Goal: Check status: Check status

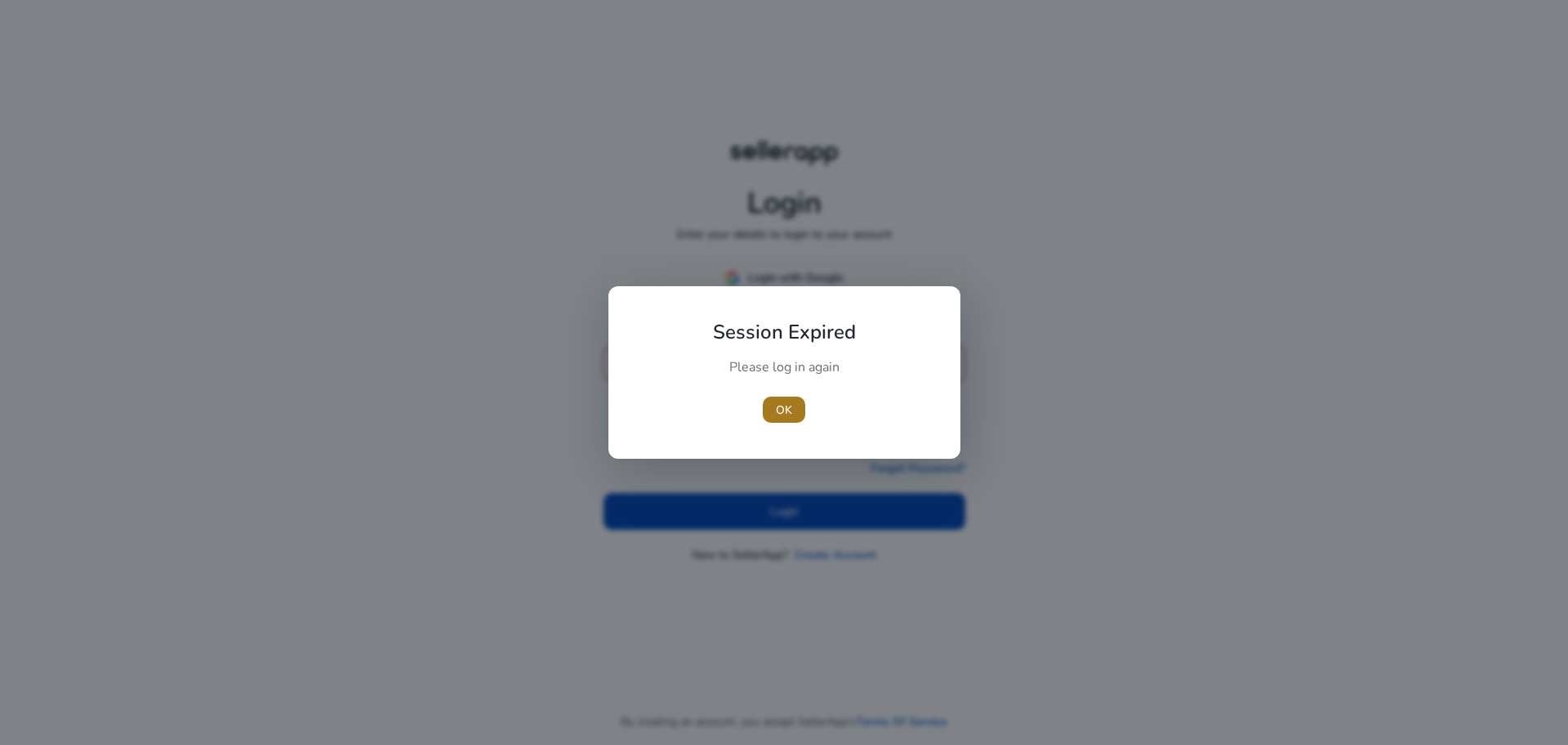
click at [784, 404] on span "OK" at bounding box center [784, 410] width 16 height 17
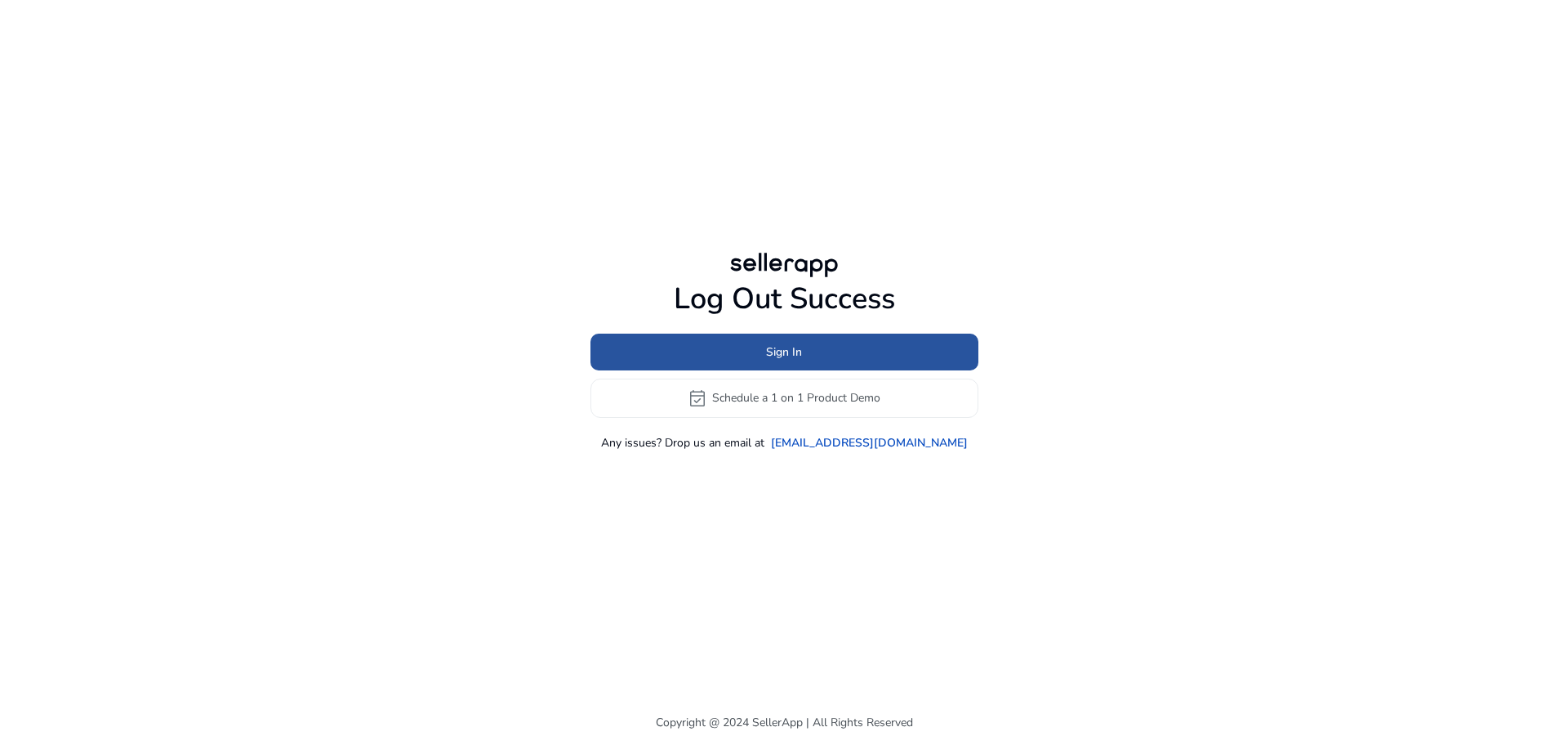
click at [759, 356] on span at bounding box center [784, 351] width 388 height 39
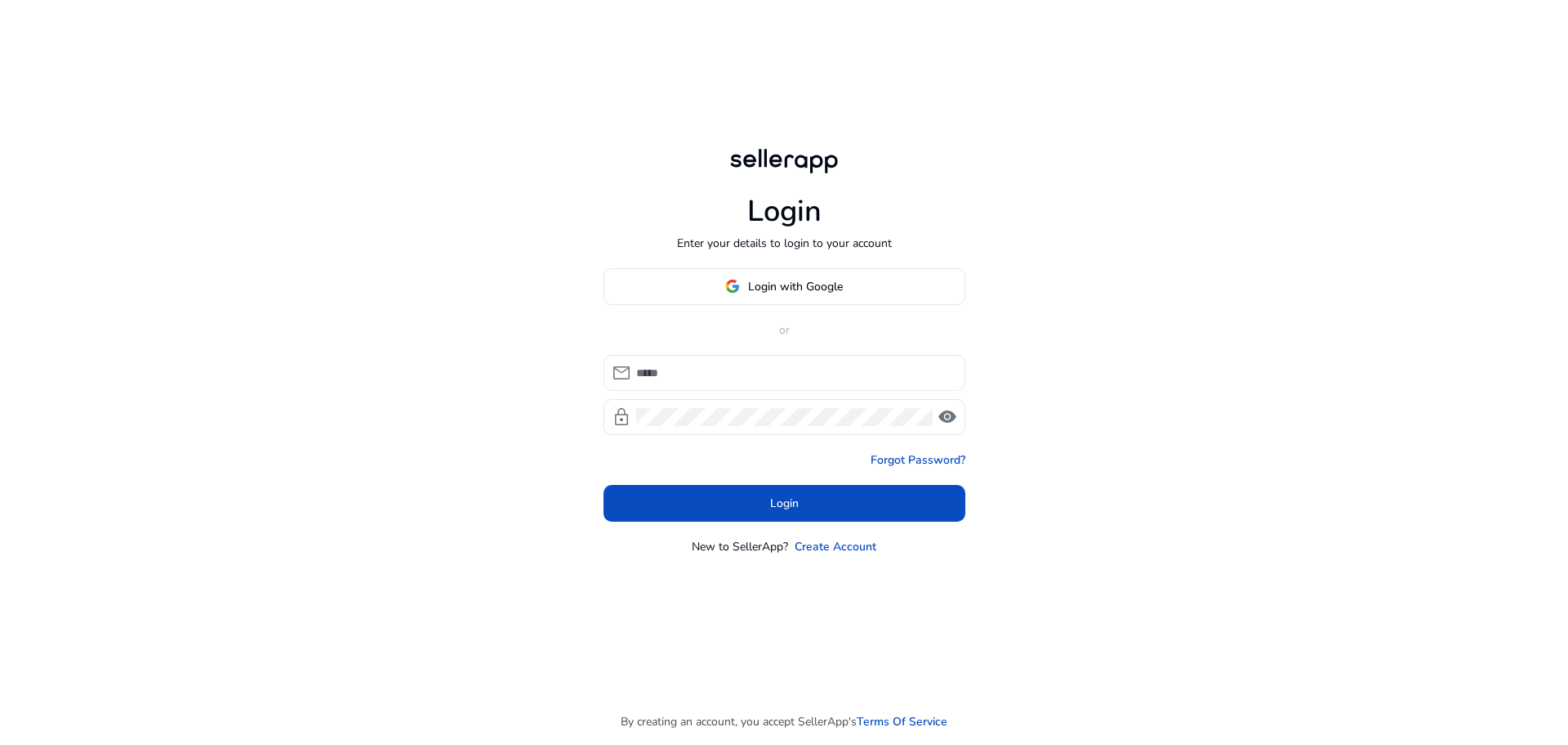
click at [742, 376] on input at bounding box center [794, 372] width 316 height 18
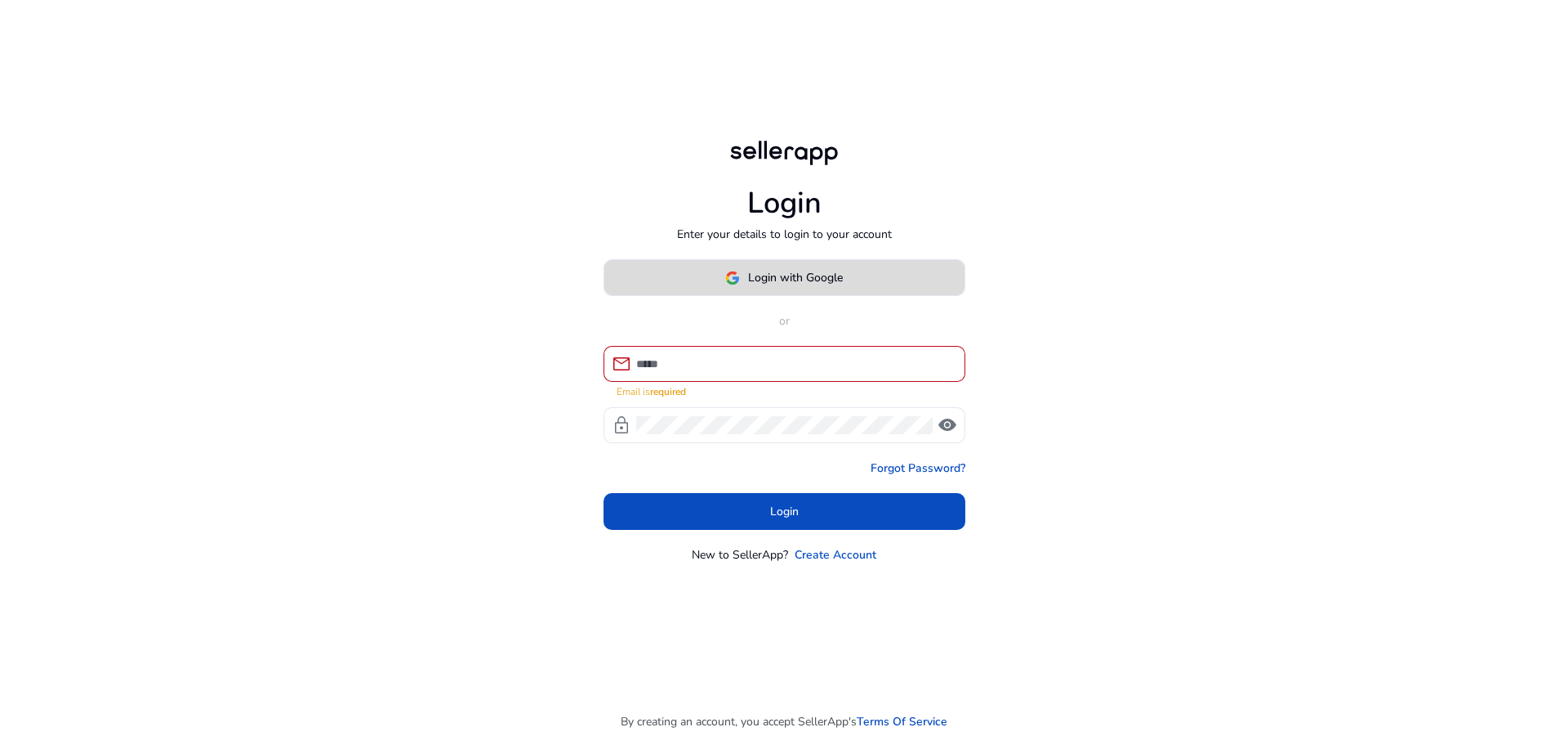
click at [781, 294] on span at bounding box center [784, 278] width 360 height 39
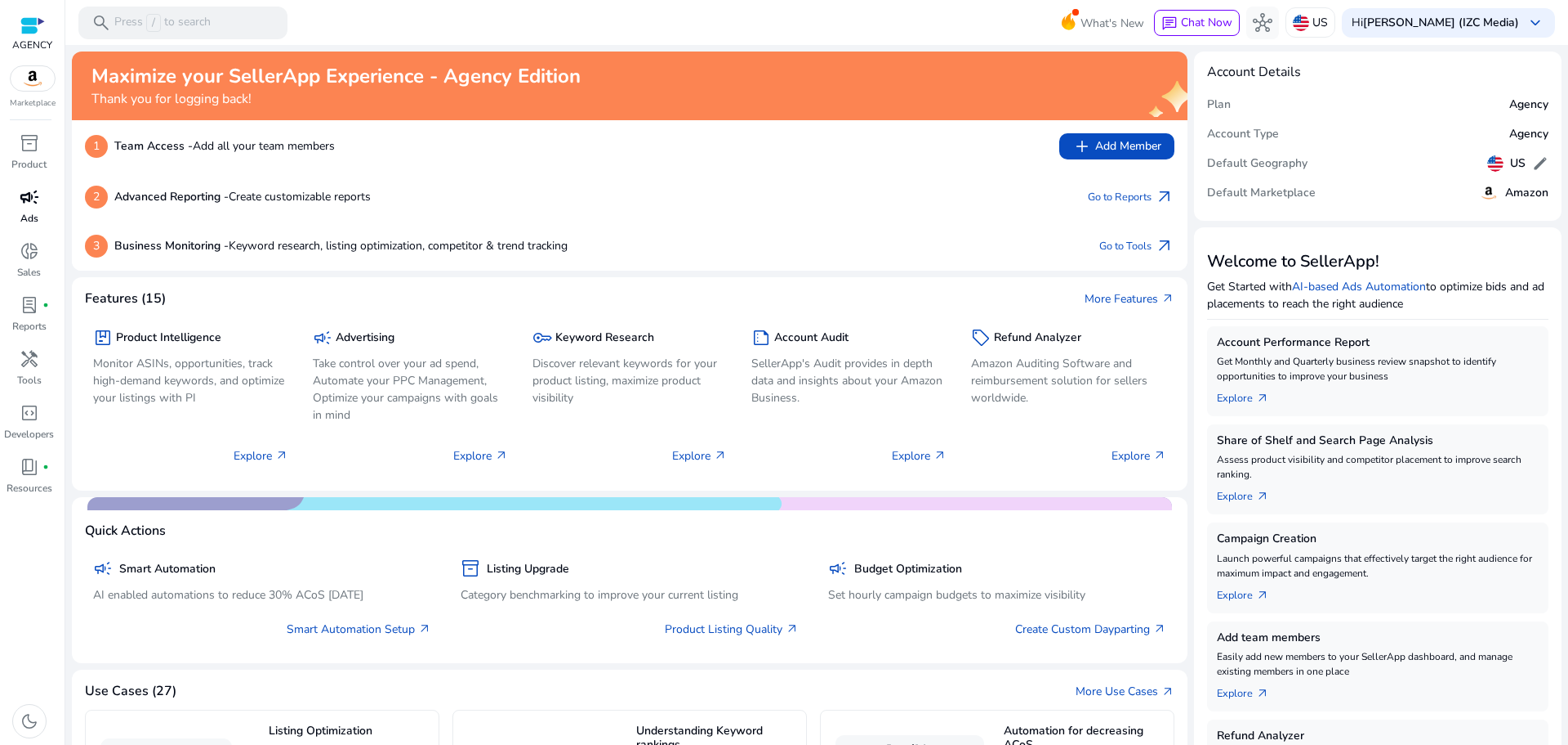
click at [36, 204] on span "campaign" at bounding box center [29, 197] width 20 height 20
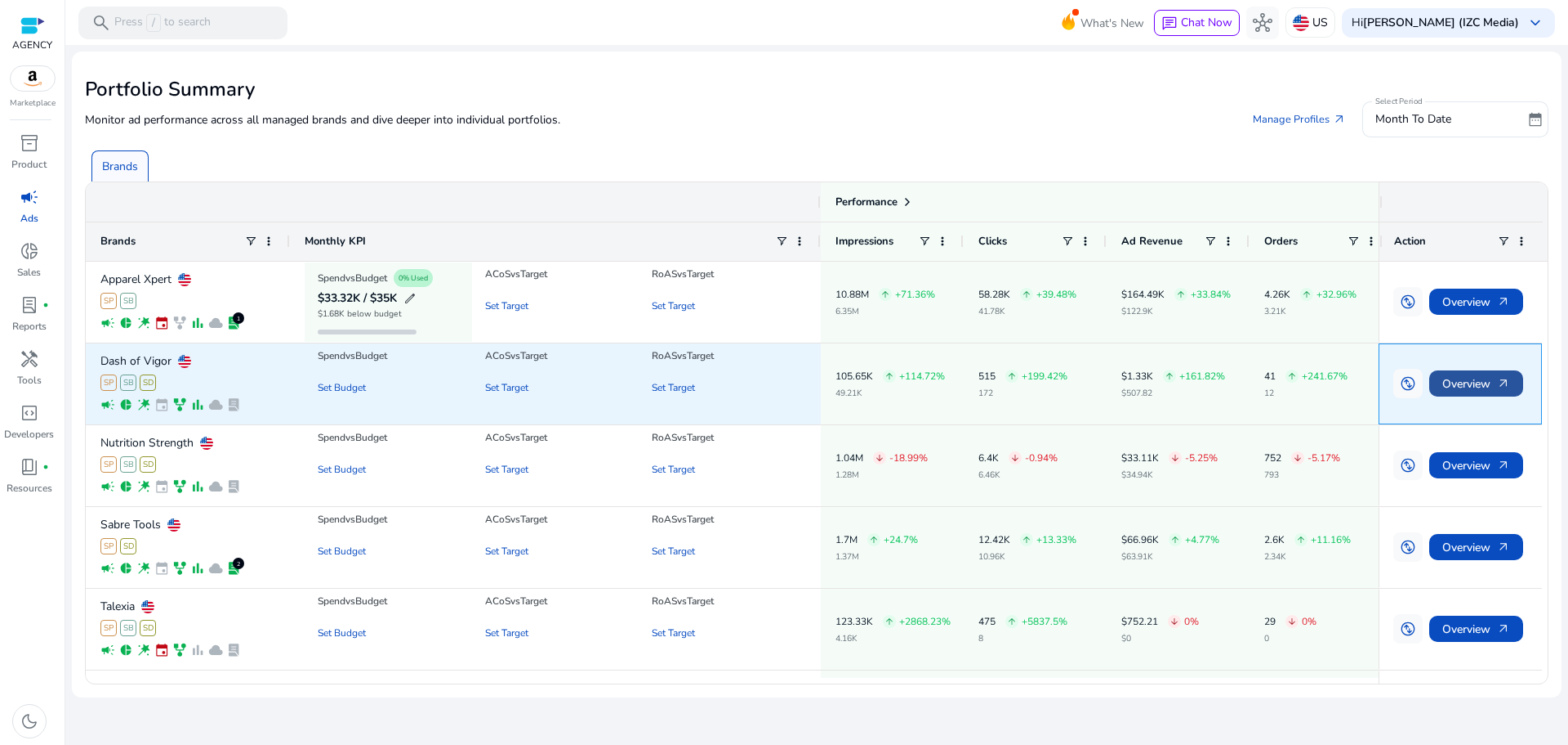
click at [1482, 387] on span "Overview arrow_outward" at bounding box center [1477, 384] width 67 height 34
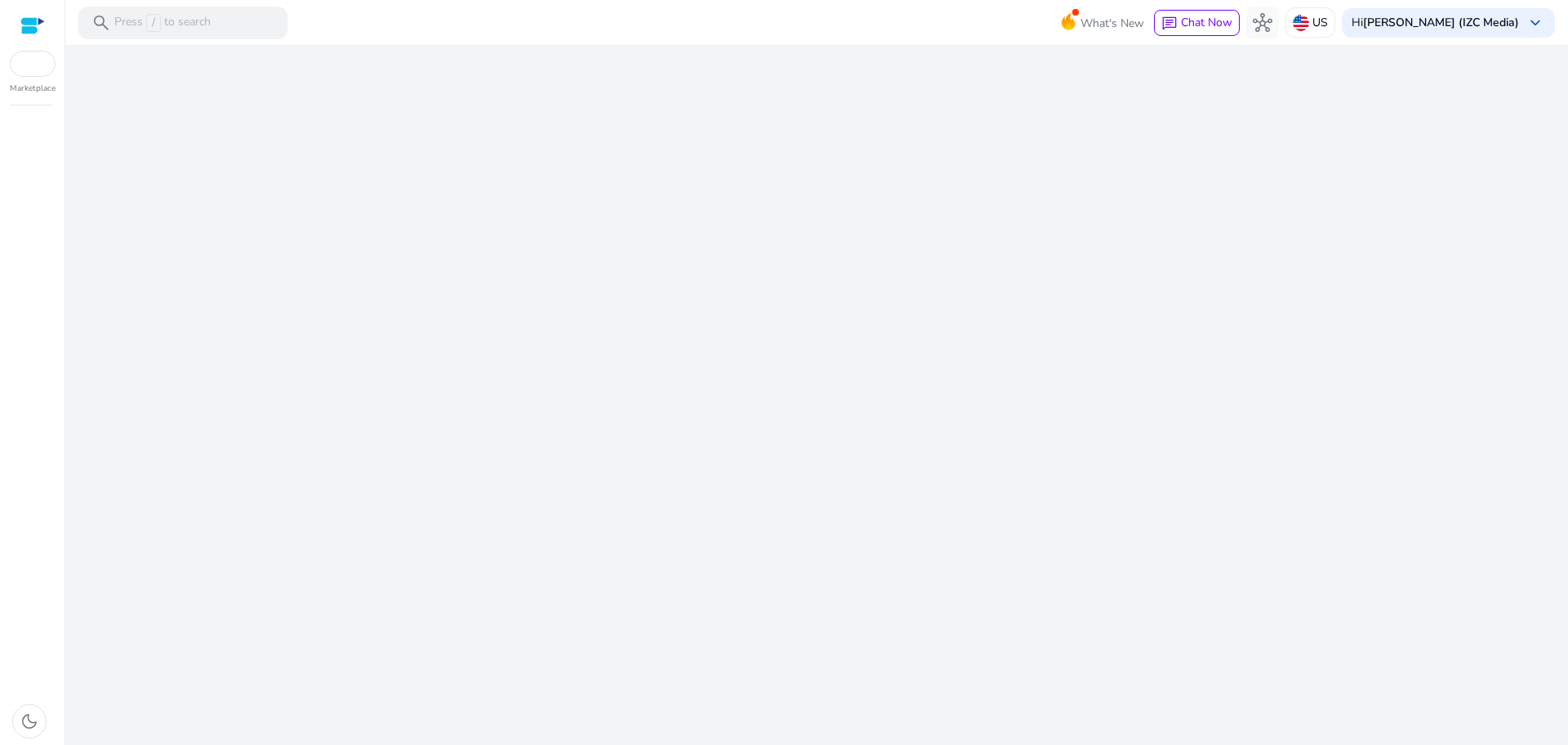
select select "*"
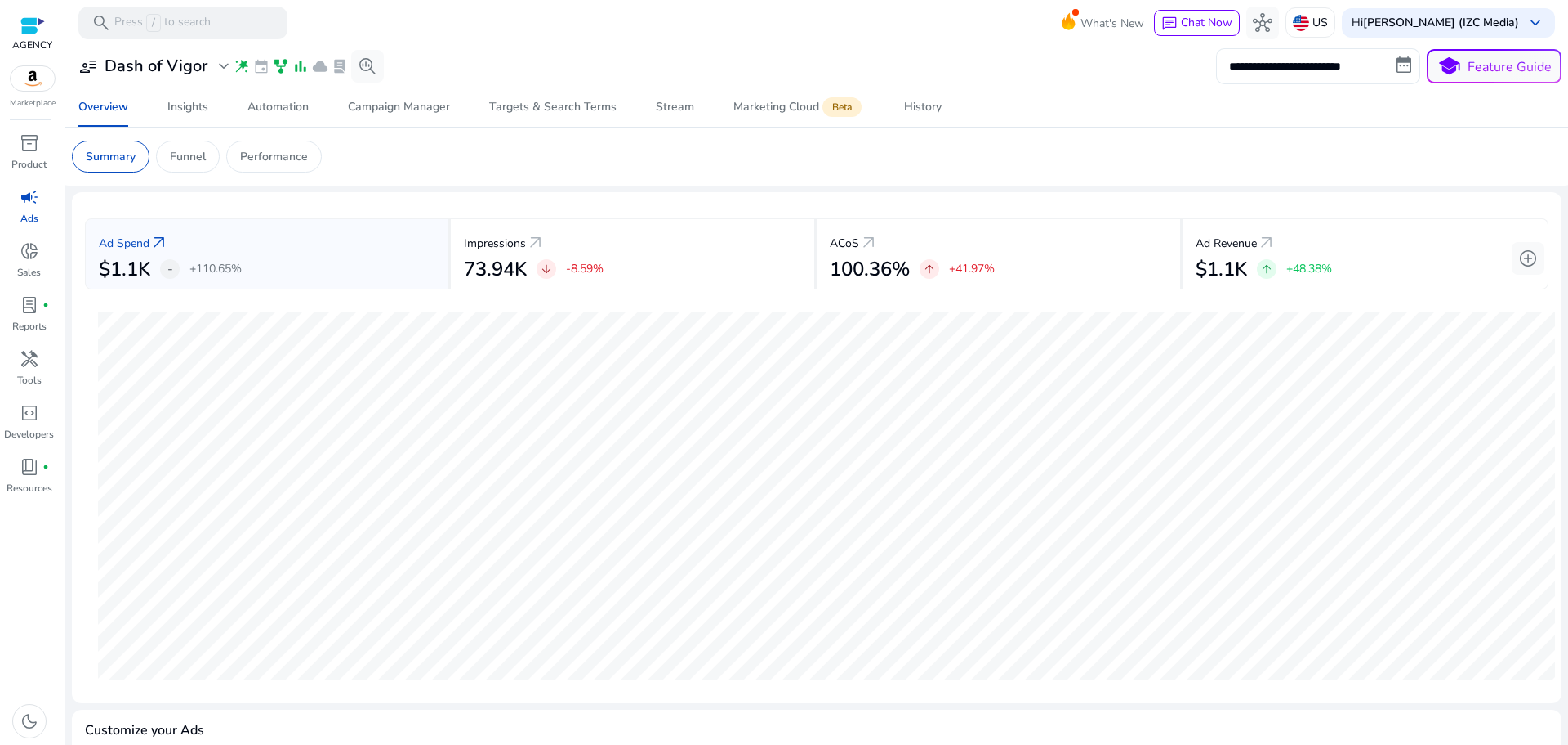
click at [1391, 62] on input "**********" at bounding box center [1318, 66] width 204 height 36
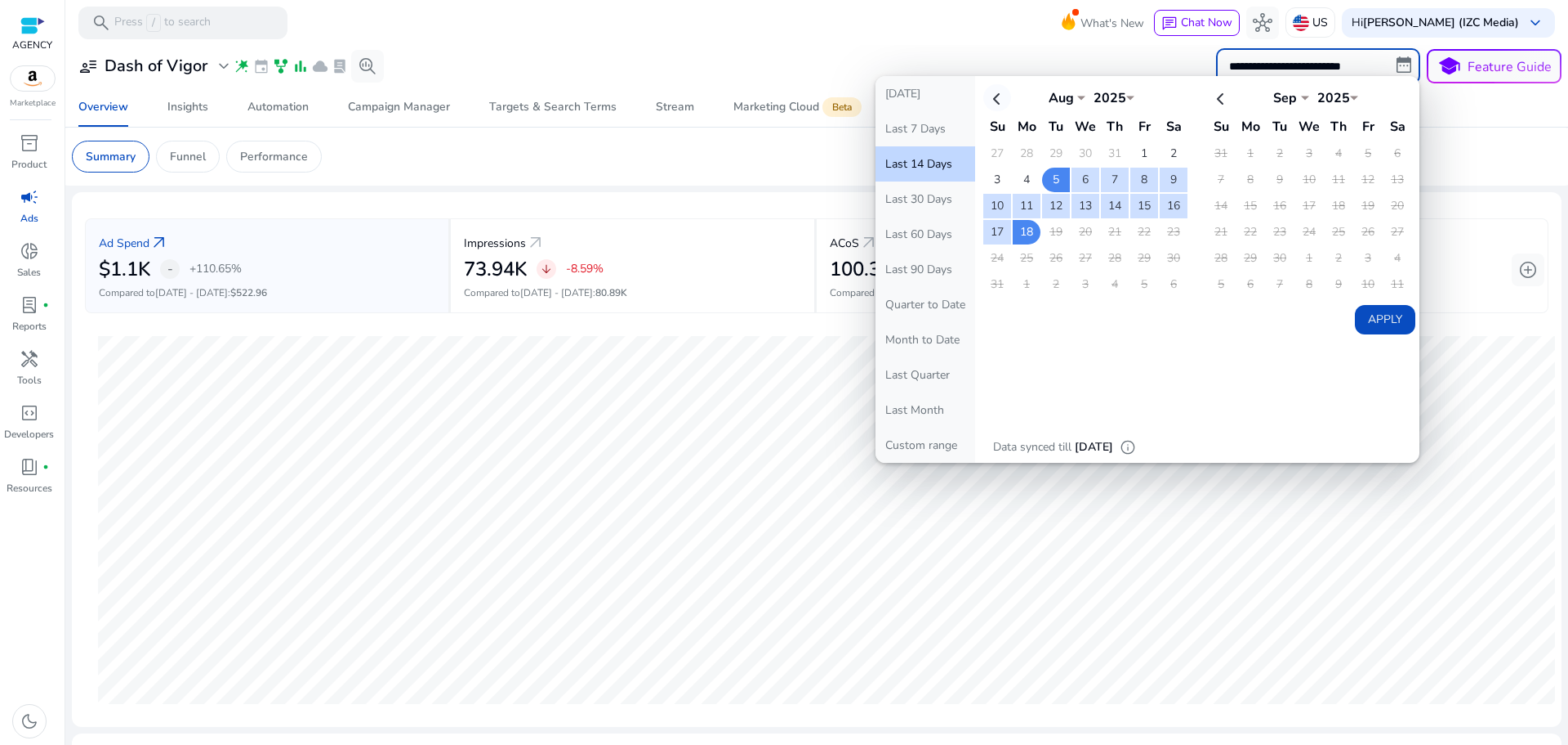
click at [994, 97] on th at bounding box center [997, 98] width 27 height 27
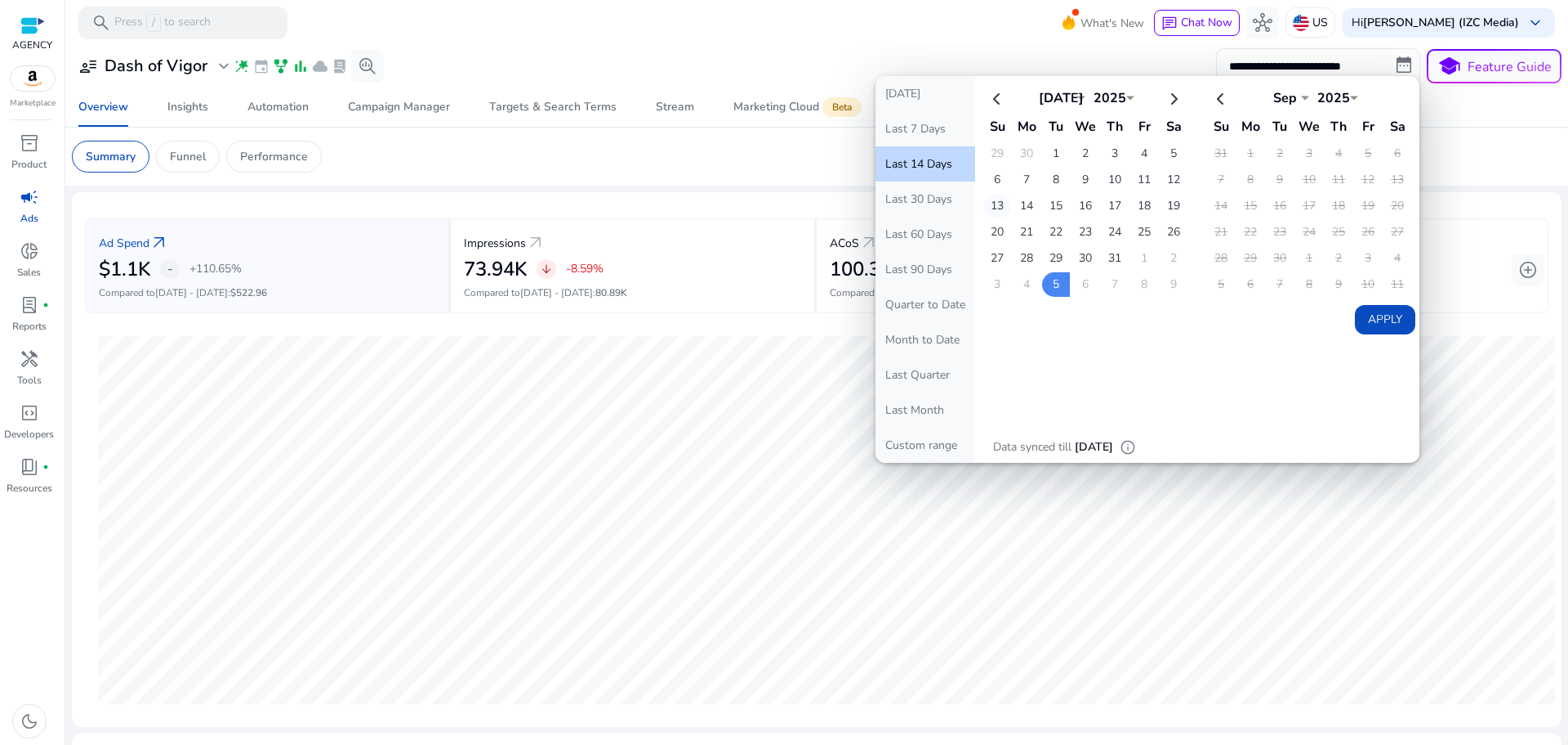
click at [994, 203] on td "13" at bounding box center [997, 206] width 27 height 25
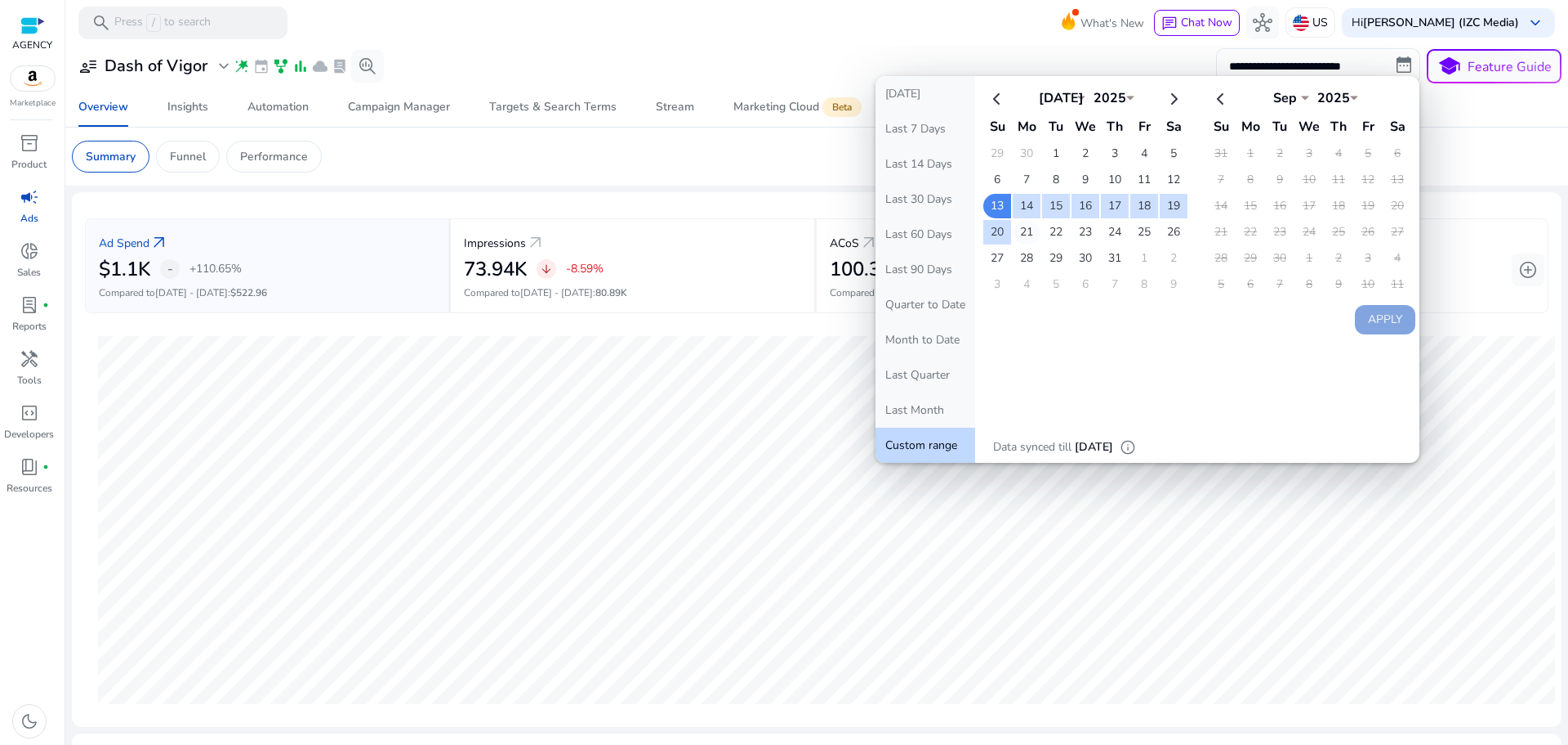
click at [1017, 234] on td "21" at bounding box center [1026, 232] width 27 height 25
click at [1018, 234] on td "21" at bounding box center [1026, 232] width 27 height 25
click at [1166, 95] on th at bounding box center [1174, 98] width 27 height 27
click at [1141, 211] on td "15" at bounding box center [1143, 206] width 27 height 25
select select "*"
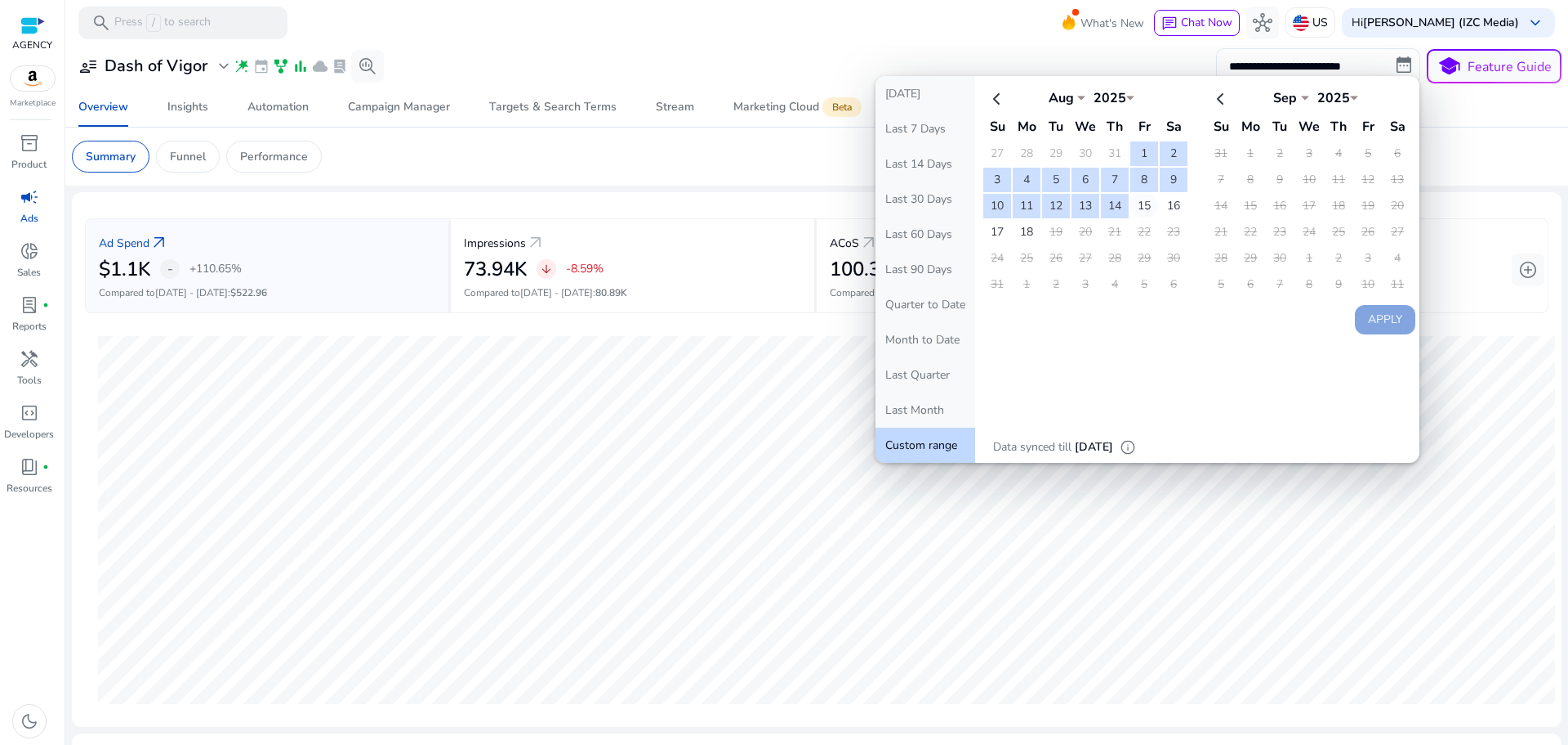
select select "*"
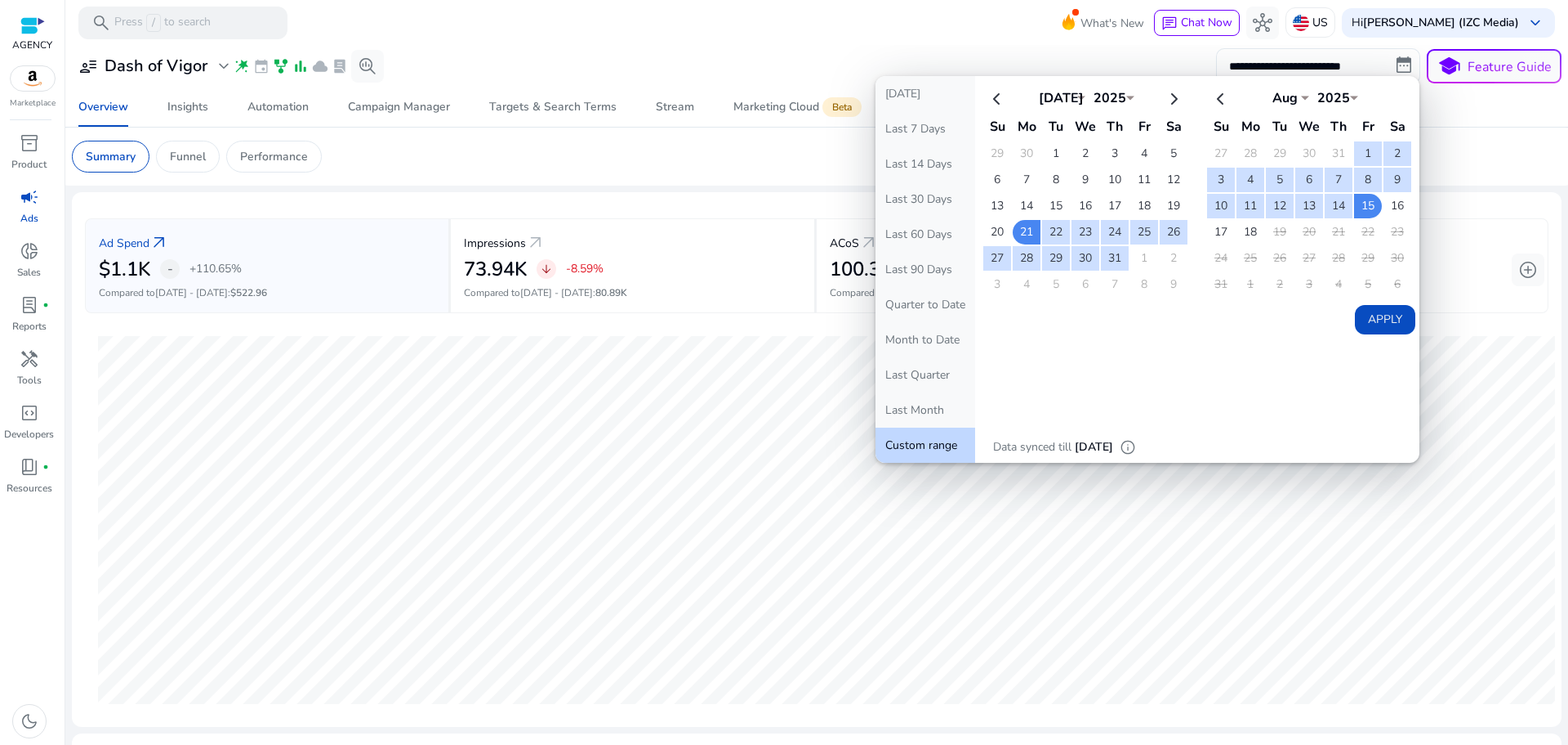
click at [1395, 318] on button "Apply" at bounding box center [1385, 319] width 60 height 29
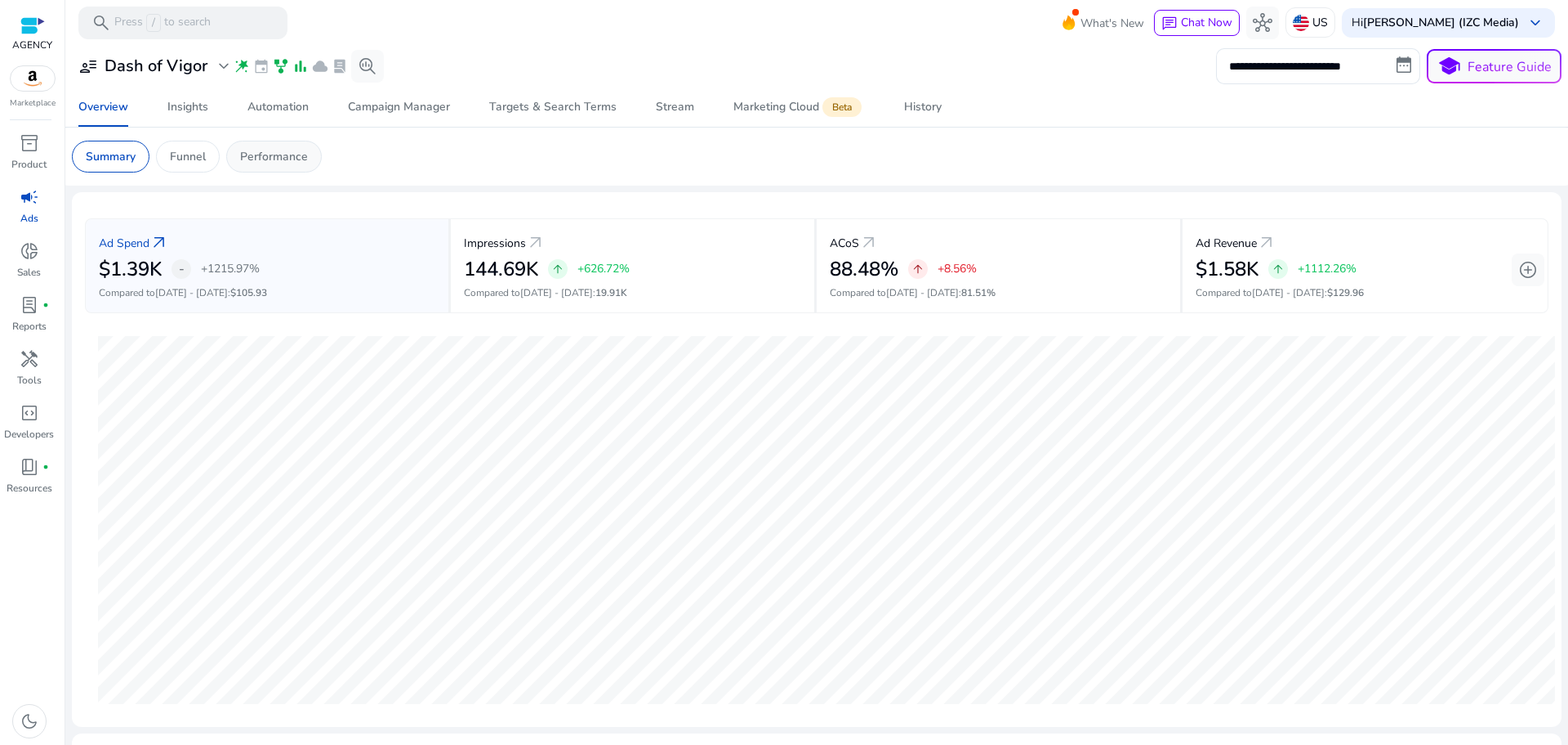
click at [265, 159] on p "Performance" at bounding box center [274, 156] width 67 height 17
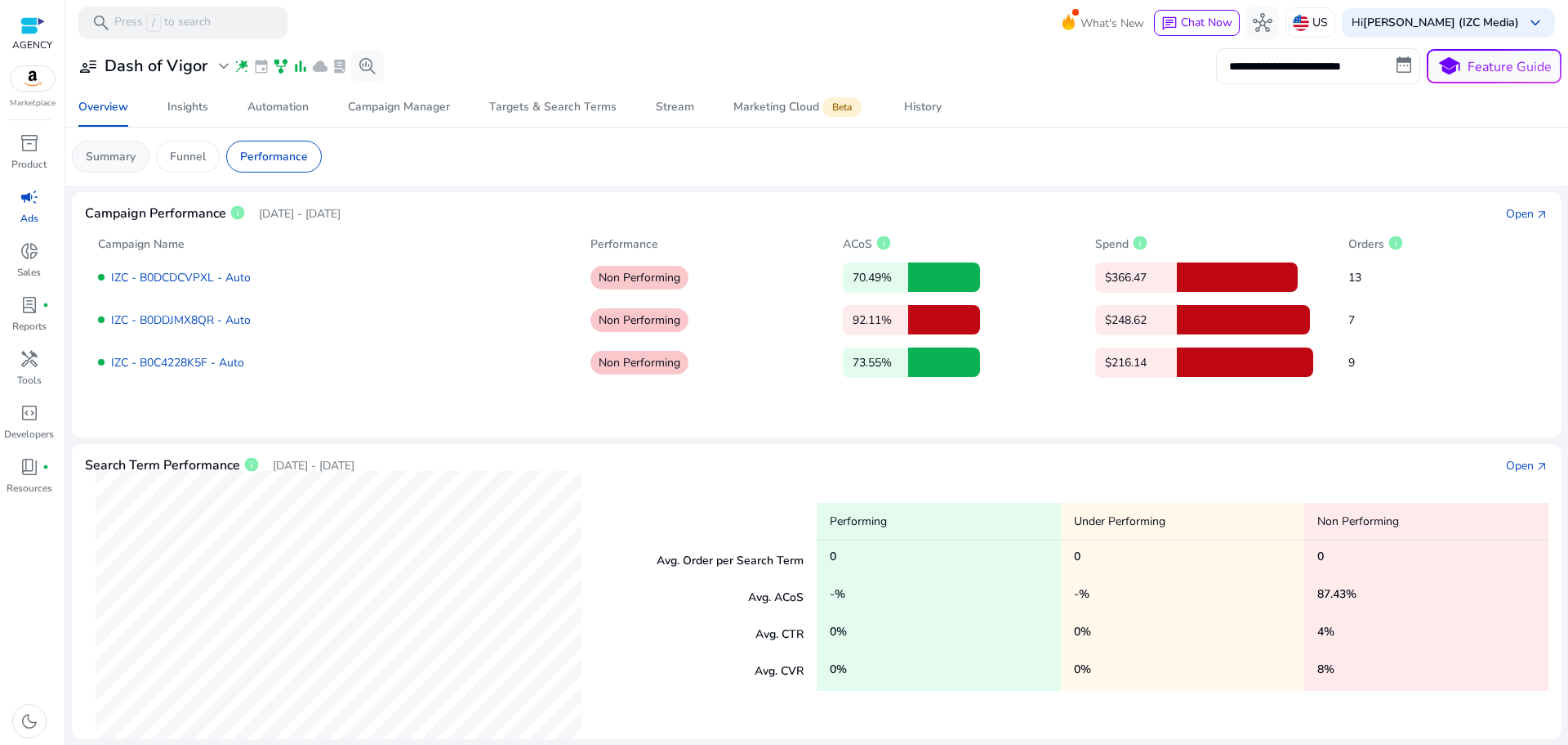
click at [109, 159] on p "Summary" at bounding box center [111, 156] width 50 height 17
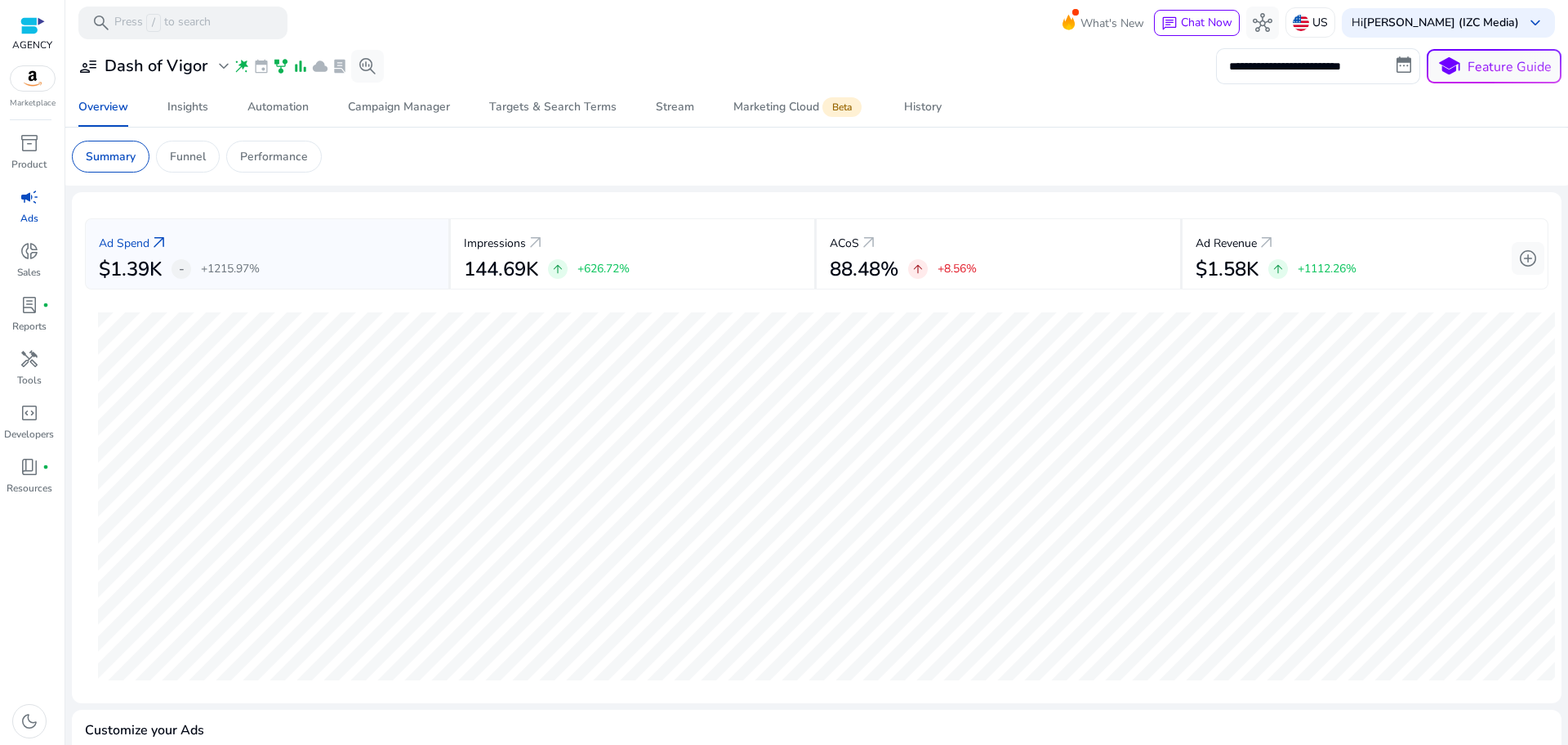
click at [160, 143] on div "Summary Funnel Performance" at bounding box center [197, 157] width 250 height 32
click at [186, 155] on p "Funnel" at bounding box center [188, 156] width 36 height 17
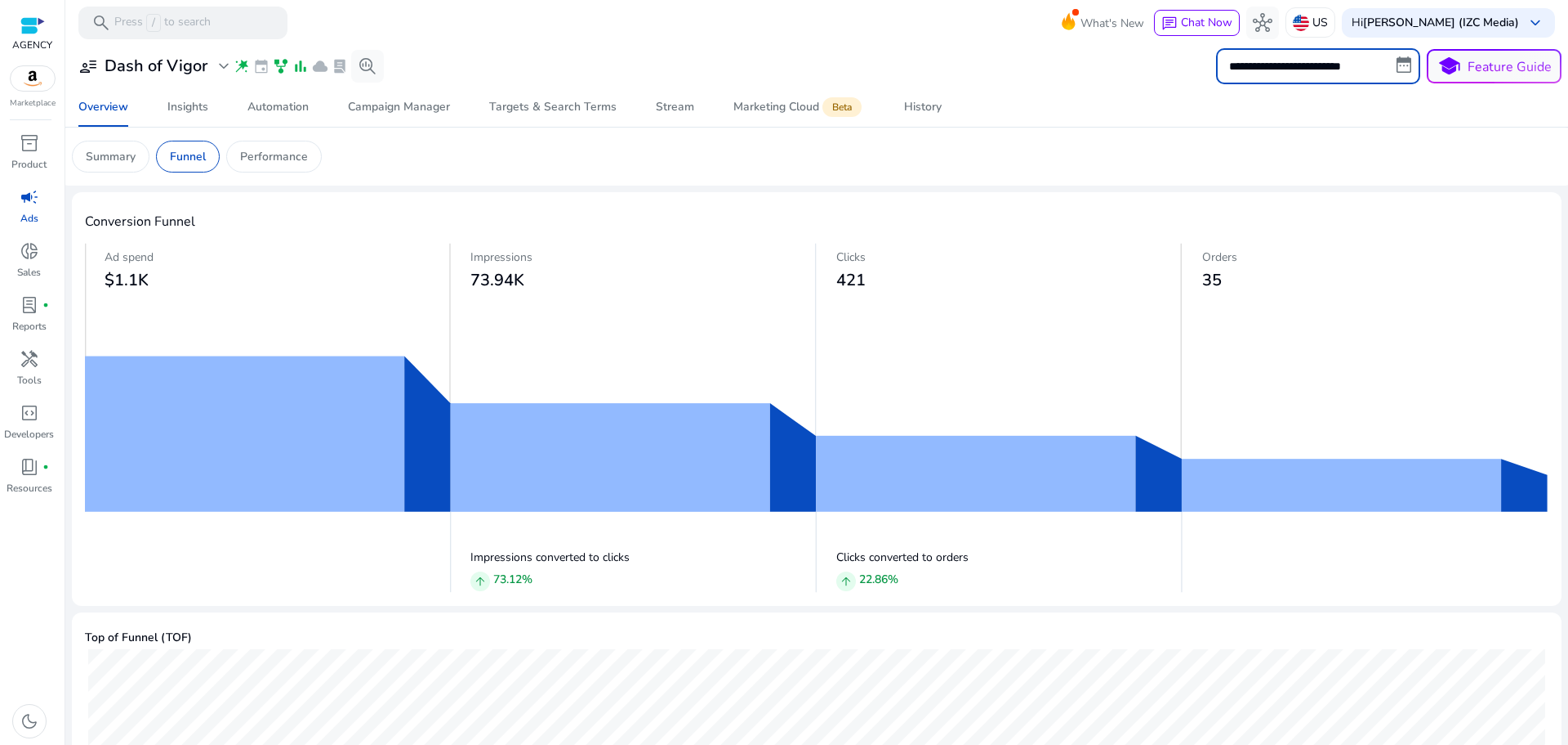
click at [1391, 76] on input "**********" at bounding box center [1318, 66] width 204 height 36
select select "*"
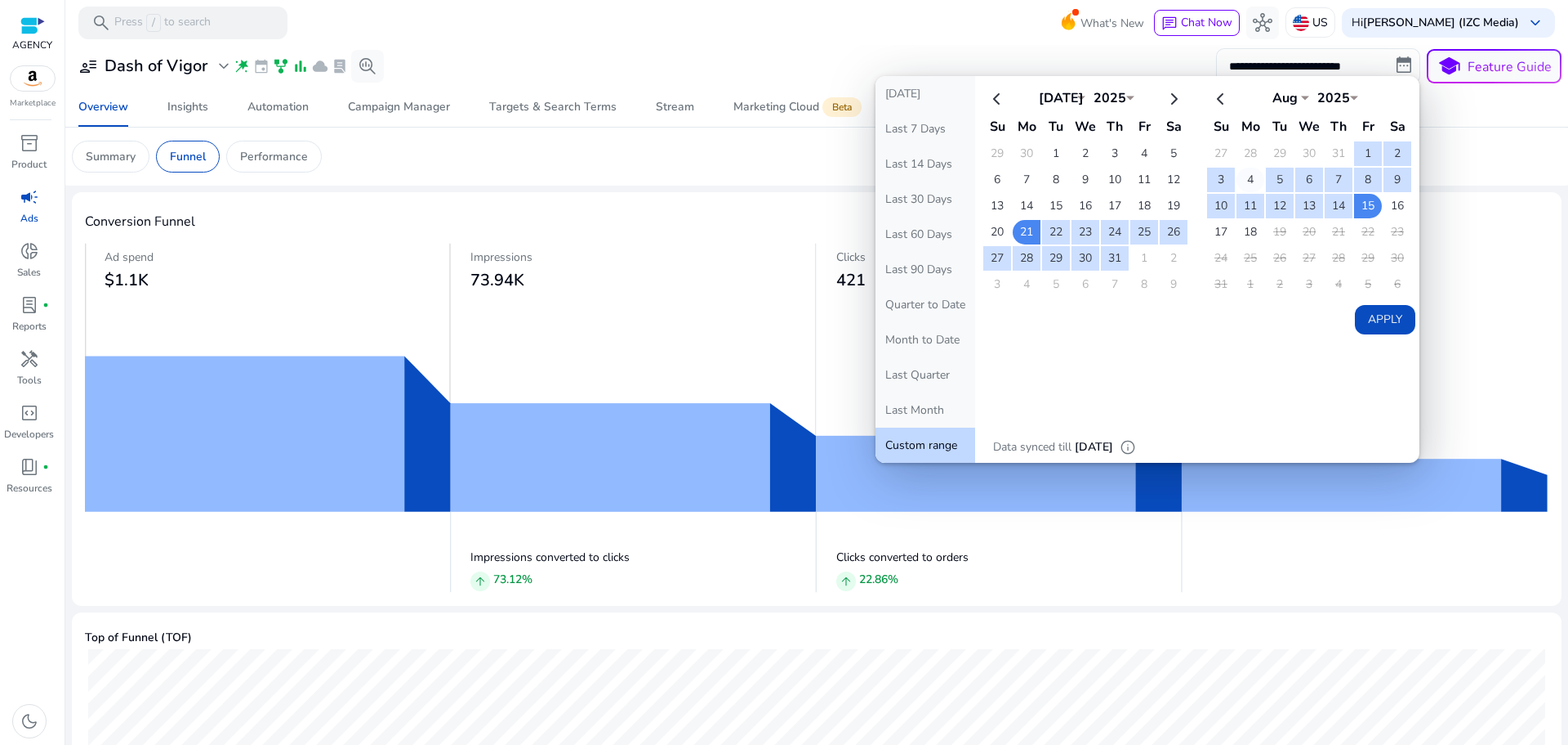
click at [1246, 181] on td "4" at bounding box center [1250, 180] width 27 height 25
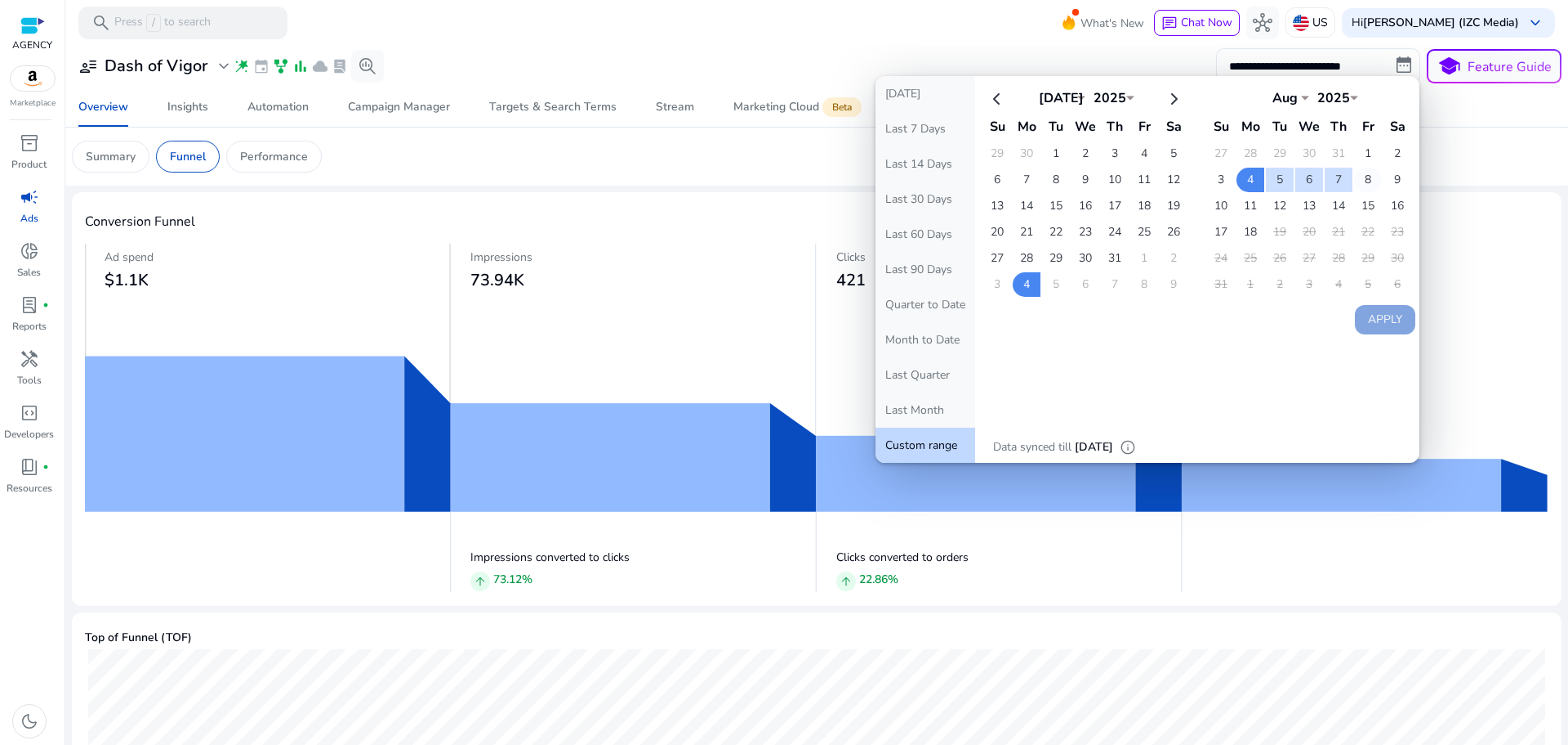
click at [1356, 175] on td "8" at bounding box center [1368, 180] width 27 height 25
click at [1372, 309] on button "Apply" at bounding box center [1385, 319] width 60 height 29
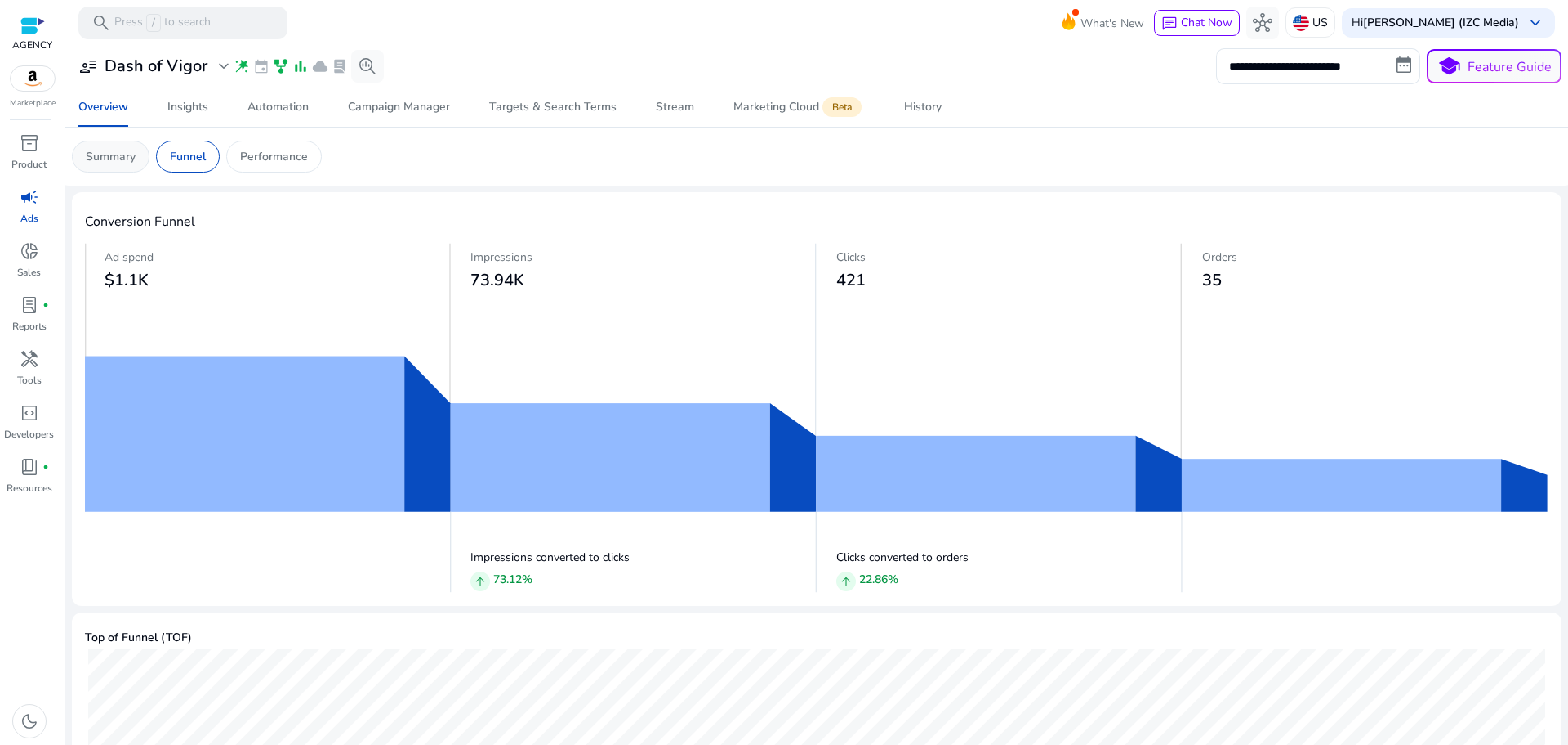
click at [112, 147] on div "Summary" at bounding box center [111, 157] width 78 height 32
